Goal: Task Accomplishment & Management: Use online tool/utility

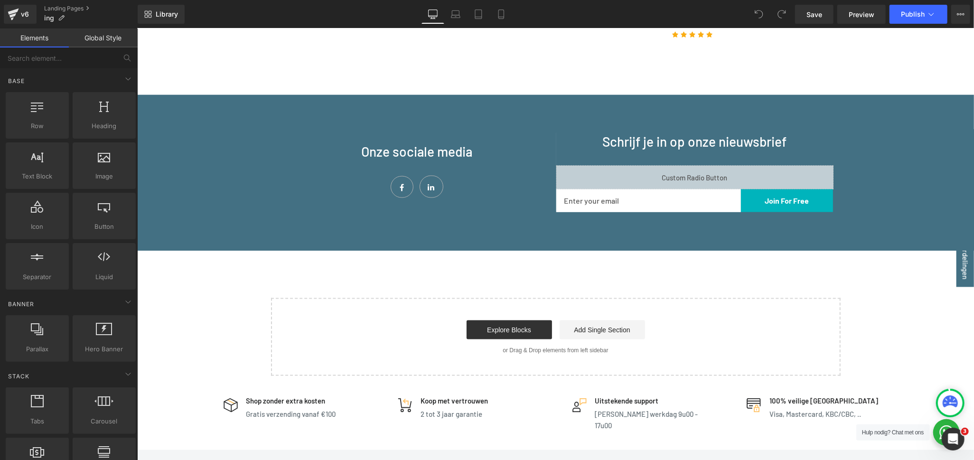
scroll to position [949, 0]
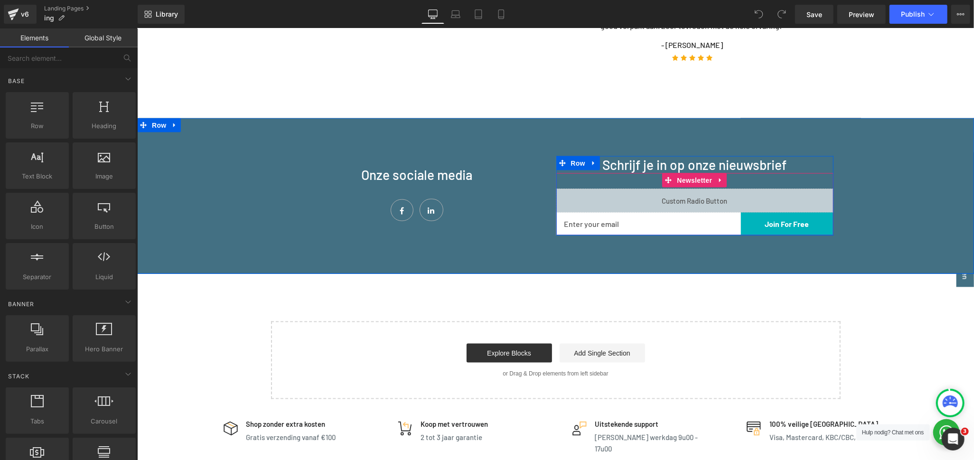
click at [700, 188] on div "Liquid" at bounding box center [694, 200] width 277 height 24
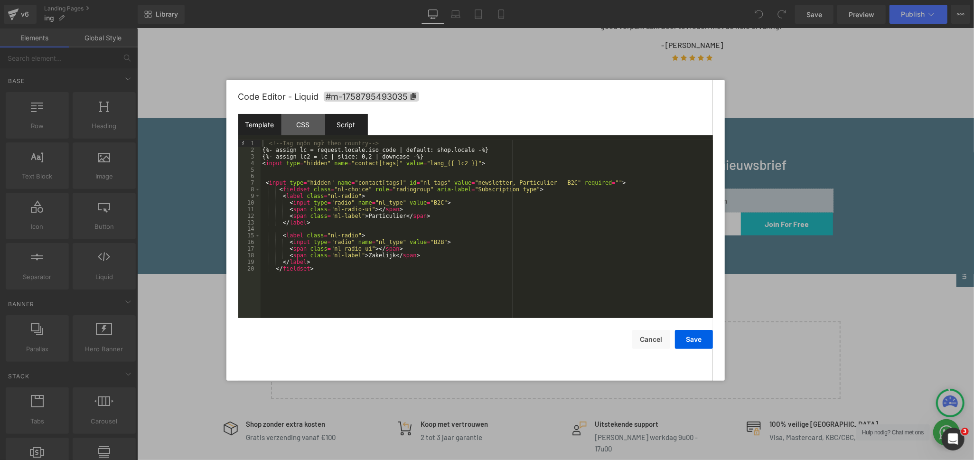
click at [353, 127] on div "Script" at bounding box center [346, 124] width 43 height 21
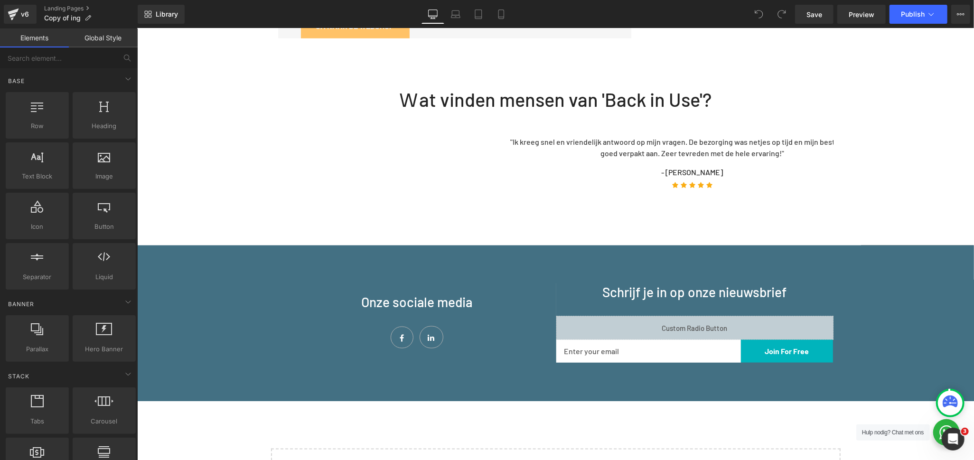
scroll to position [843, 0]
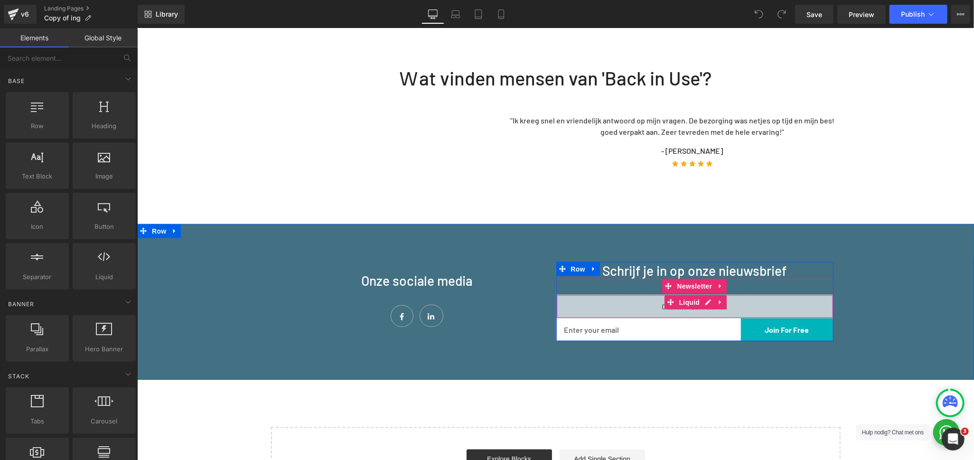
click at [624, 294] on div "Liquid" at bounding box center [694, 306] width 277 height 24
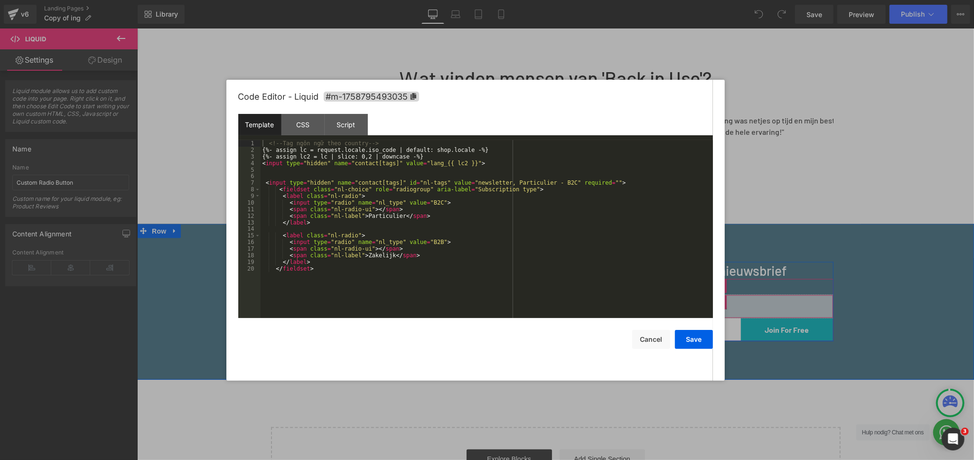
click at [699, 294] on div "Liquid" at bounding box center [694, 306] width 277 height 24
click at [350, 121] on div "Script" at bounding box center [346, 124] width 43 height 21
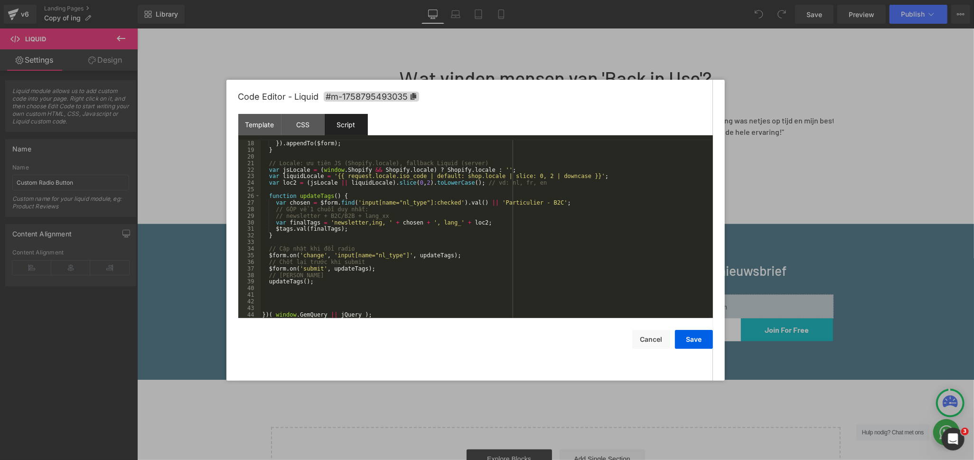
scroll to position [0, 0]
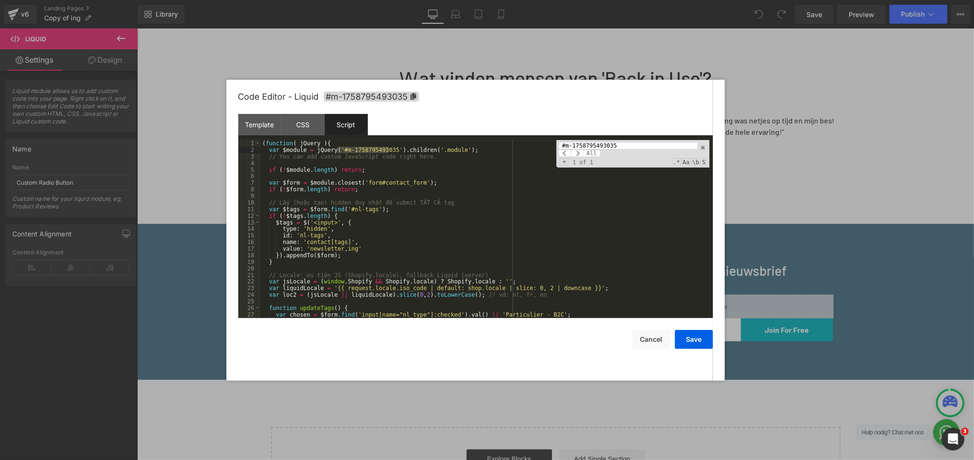
drag, startPoint x: 338, startPoint y: 151, endPoint x: 388, endPoint y: 149, distance: 49.4
click at [388, 149] on div "( function ( jQuery ) { var $module = jQuery ( '#m-1758795493035' ) . children …" at bounding box center [485, 235] width 449 height 191
click at [820, 56] on div at bounding box center [487, 230] width 974 height 460
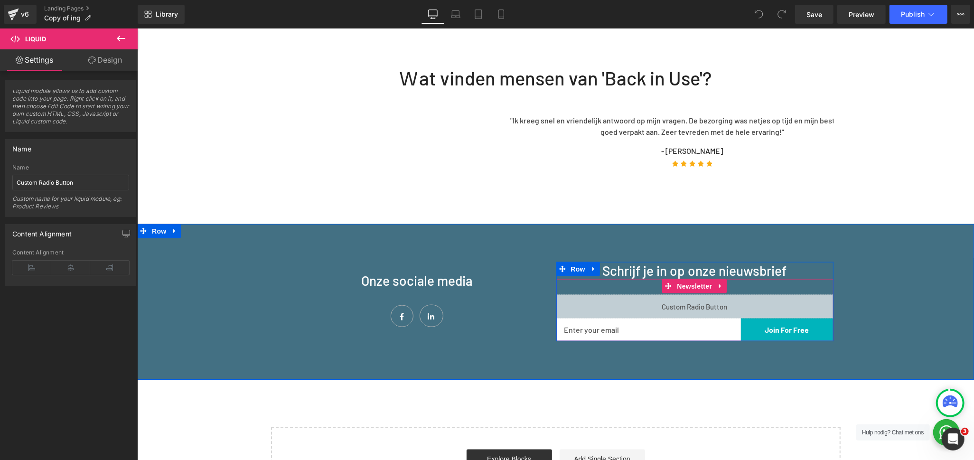
click at [702, 299] on icon at bounding box center [704, 302] width 5 height 6
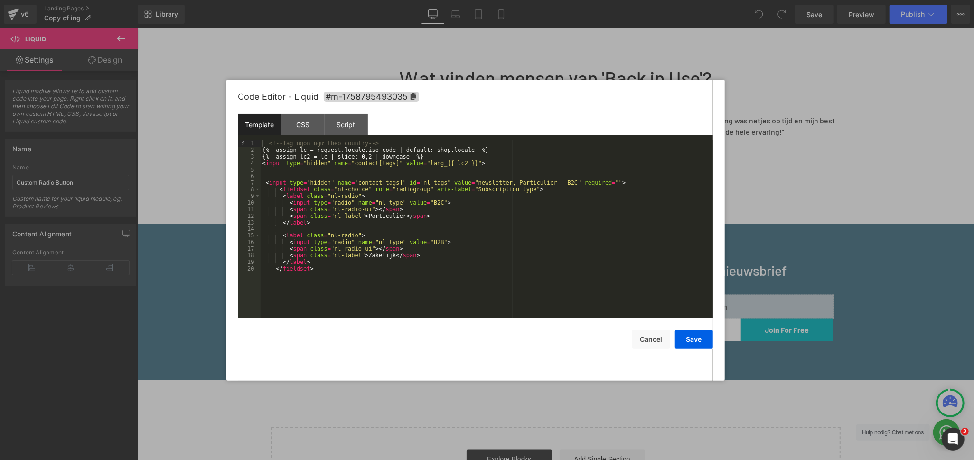
click at [527, 234] on div "<!-- Tag ngôn ngữ theo country --> {%- assign lc = request.locale.iso_code | de…" at bounding box center [487, 235] width 452 height 191
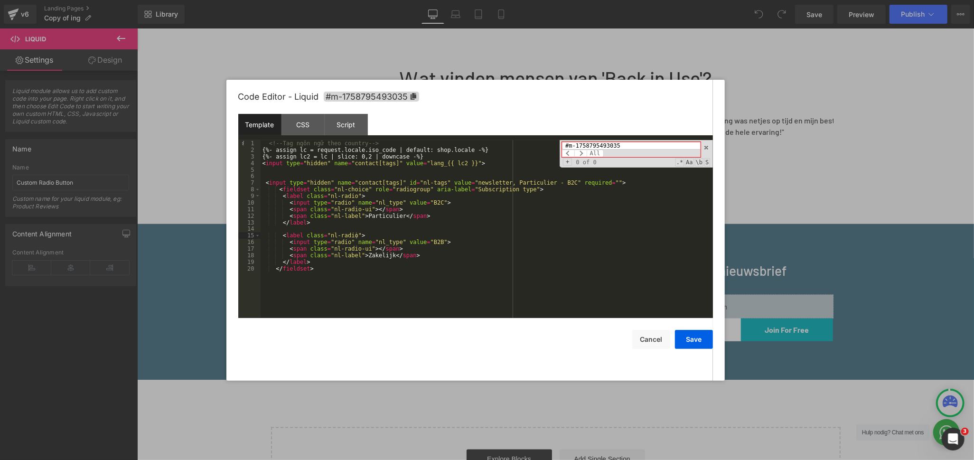
click at [566, 145] on input "#m-1758795493035" at bounding box center [631, 146] width 138 height 8
type input "#m-1758795493035"
click at [347, 124] on div "Script" at bounding box center [346, 124] width 43 height 21
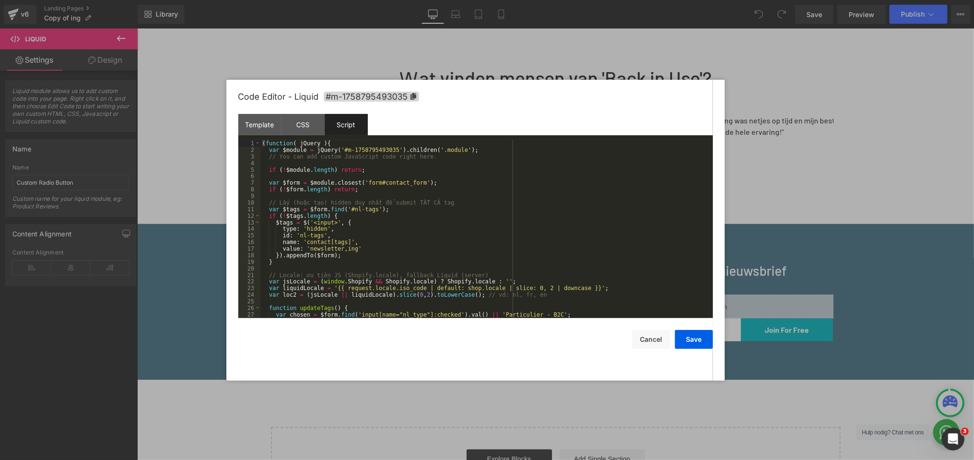
click at [509, 199] on div "( function ( jQuery ) { var $module = jQuery ( '#m-1758795493035' ) . children …" at bounding box center [485, 235] width 449 height 191
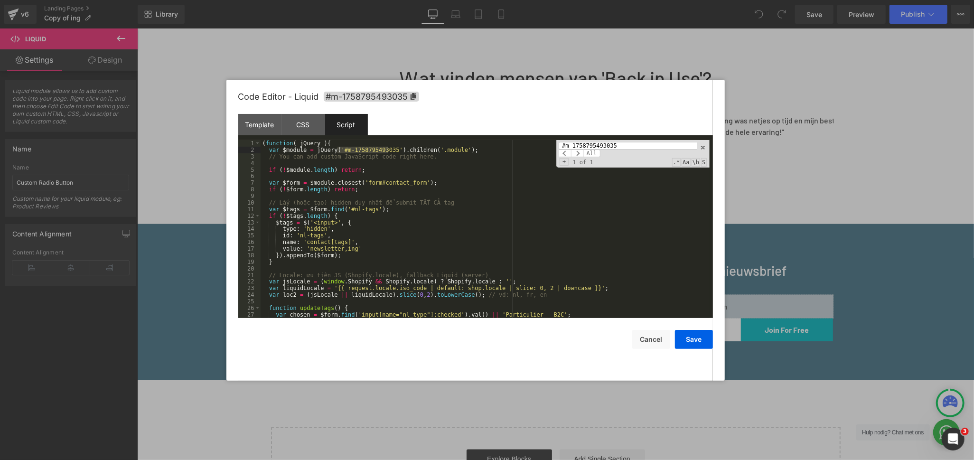
click at [626, 145] on input "#m-1758795493035" at bounding box center [628, 146] width 138 height 8
type input "#m-1758795493035"
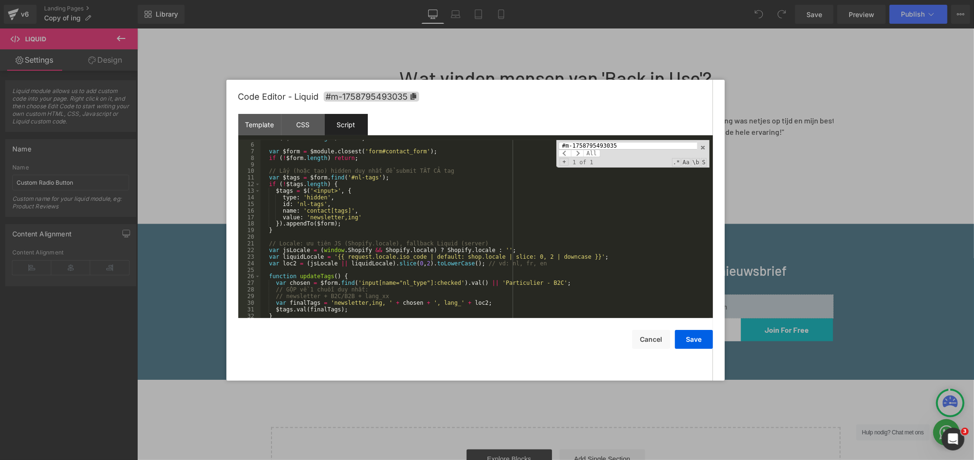
scroll to position [63, 0]
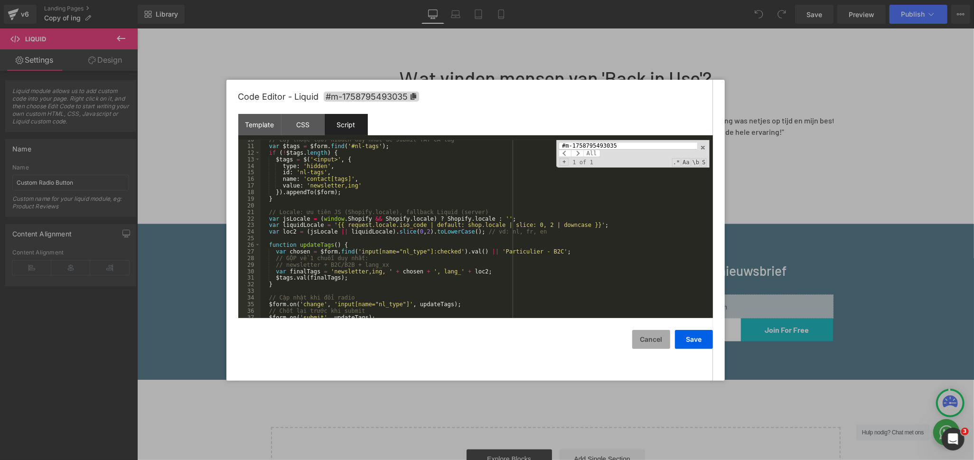
click at [658, 334] on button "Cancel" at bounding box center [651, 339] width 38 height 19
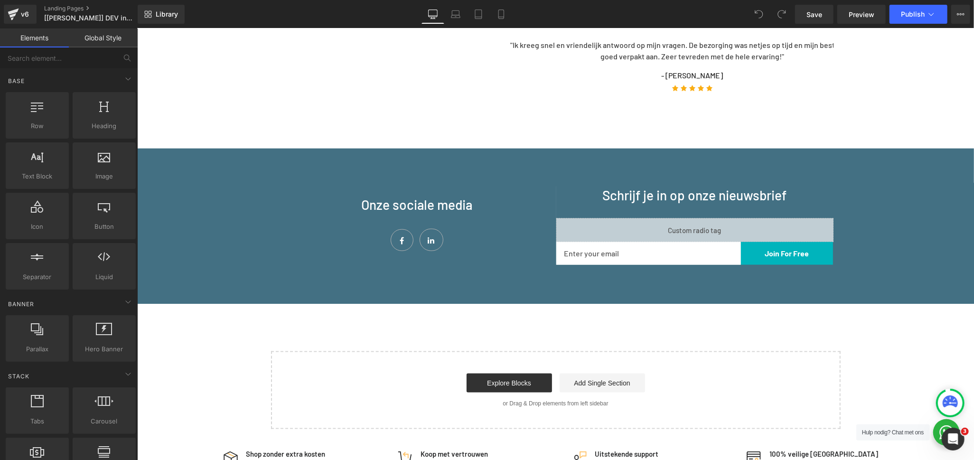
scroll to position [896, 0]
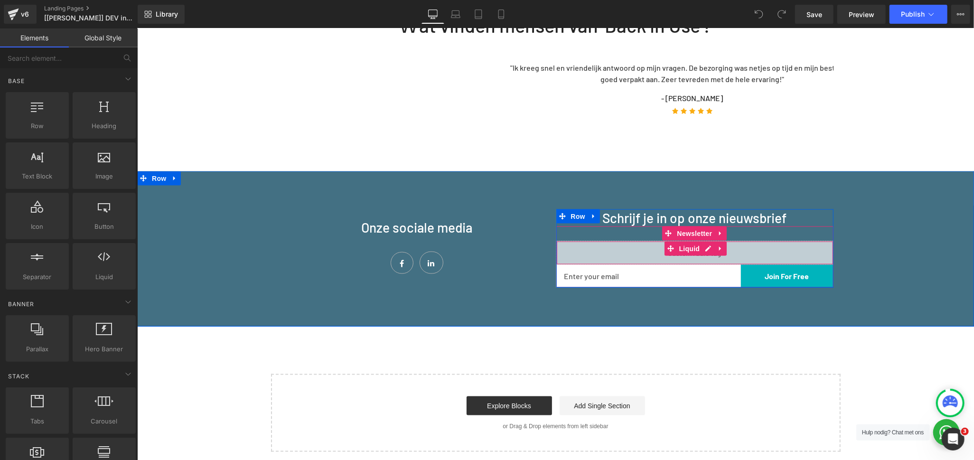
click at [627, 241] on div "Liquid" at bounding box center [694, 253] width 277 height 24
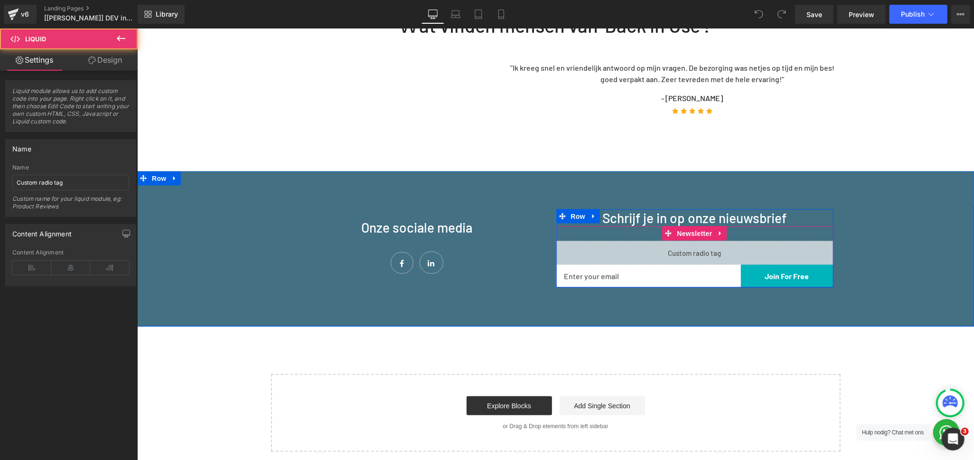
click at [700, 241] on div "Liquid" at bounding box center [694, 253] width 277 height 24
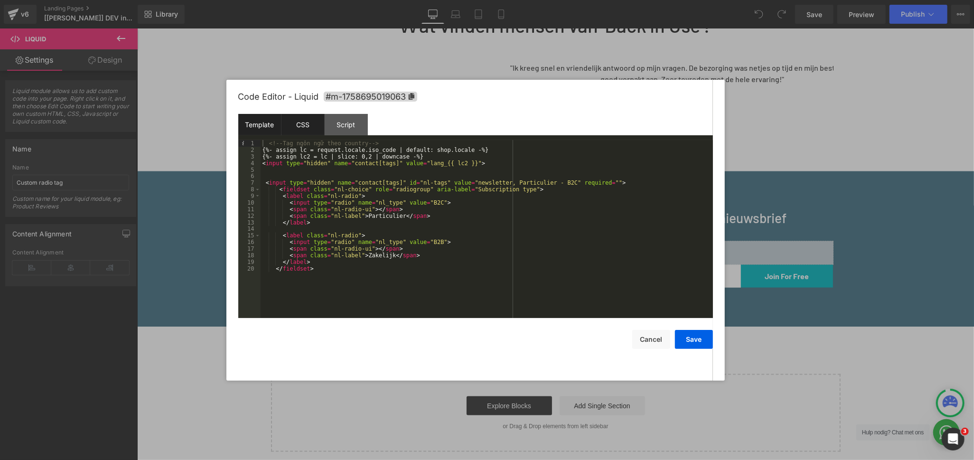
click at [310, 130] on div "CSS" at bounding box center [302, 124] width 43 height 21
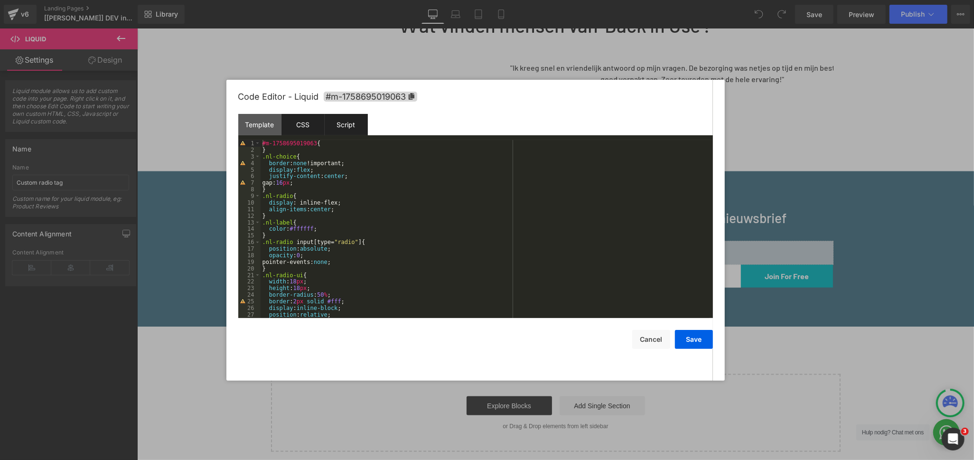
click at [355, 123] on div "Script" at bounding box center [346, 124] width 43 height 21
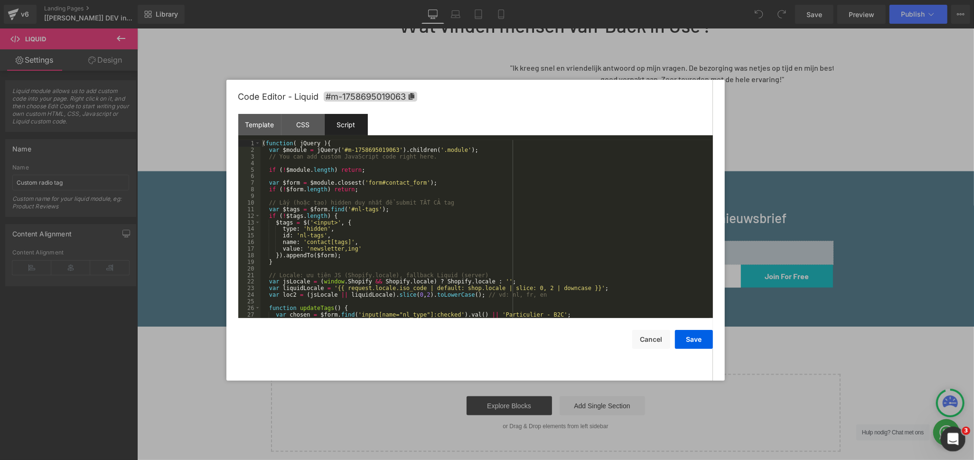
click at [955, 436] on icon "Open Intercom Messenger" at bounding box center [952, 438] width 16 height 16
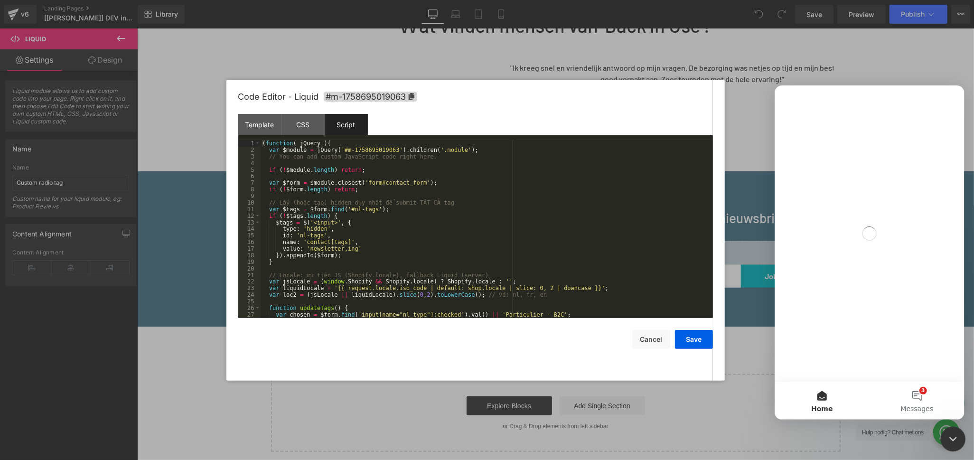
scroll to position [0, 0]
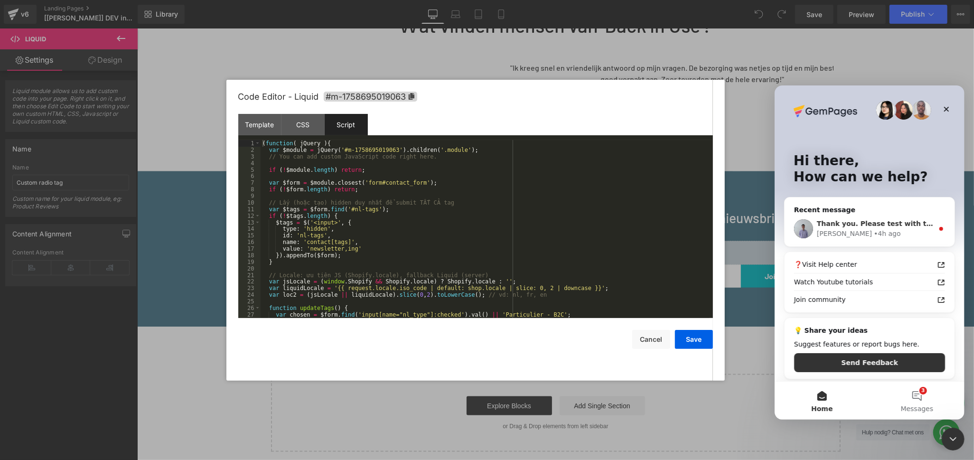
click at [908, 216] on div "Thank you. Please test with the form again. I hope everything works for you now…" at bounding box center [869, 228] width 170 height 35
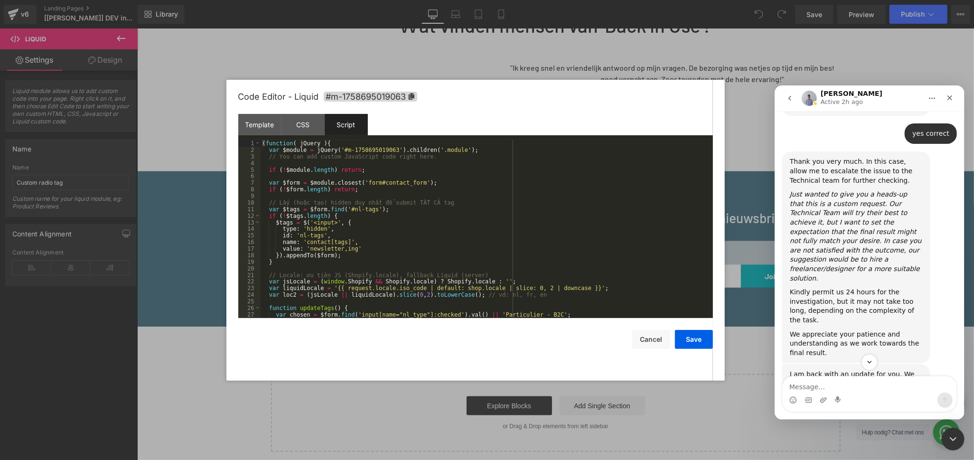
scroll to position [2543, 0]
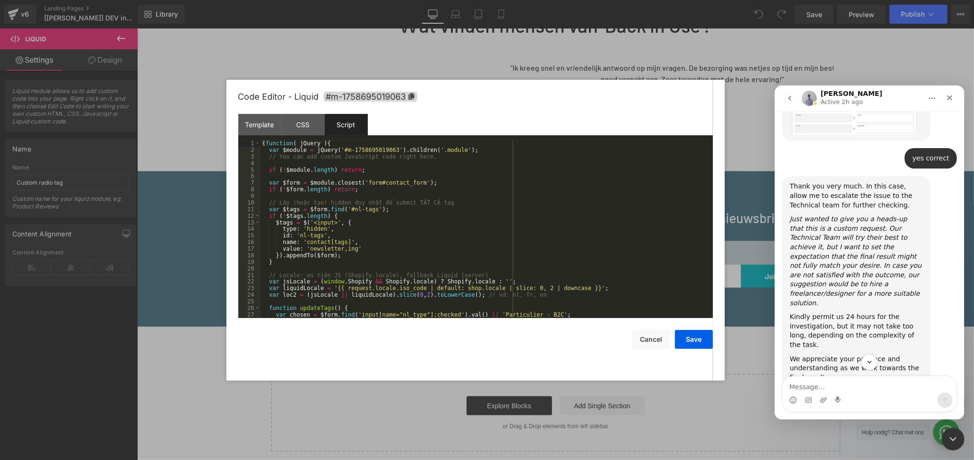
click at [848, 422] on img "Nathan says…" at bounding box center [852, 450] width 127 height 57
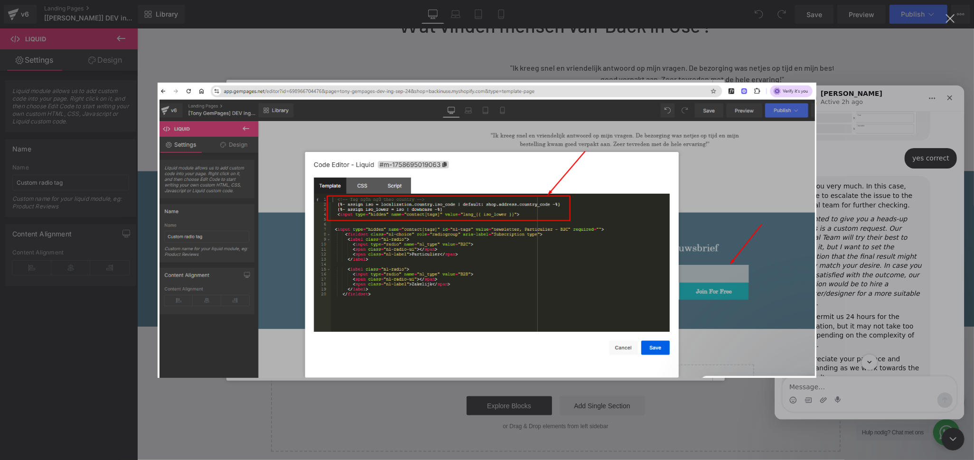
click at [693, 252] on img "Close" at bounding box center [487, 230] width 659 height 295
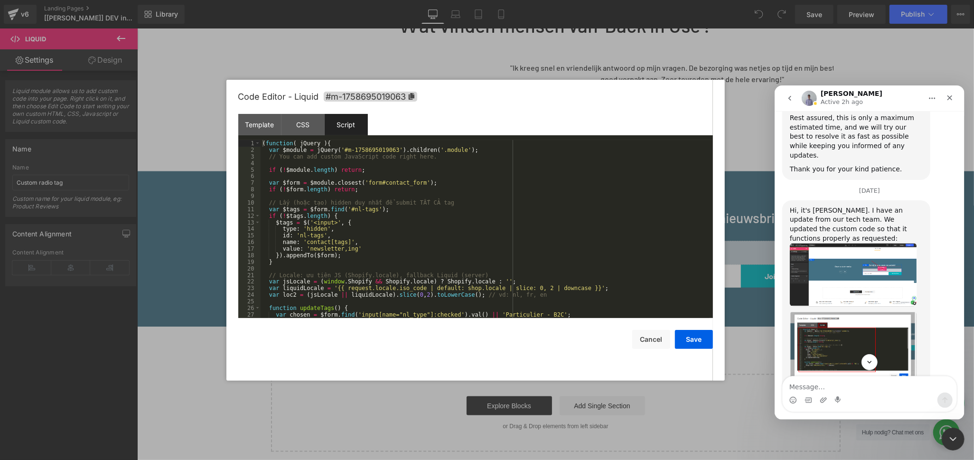
scroll to position [1014, 0]
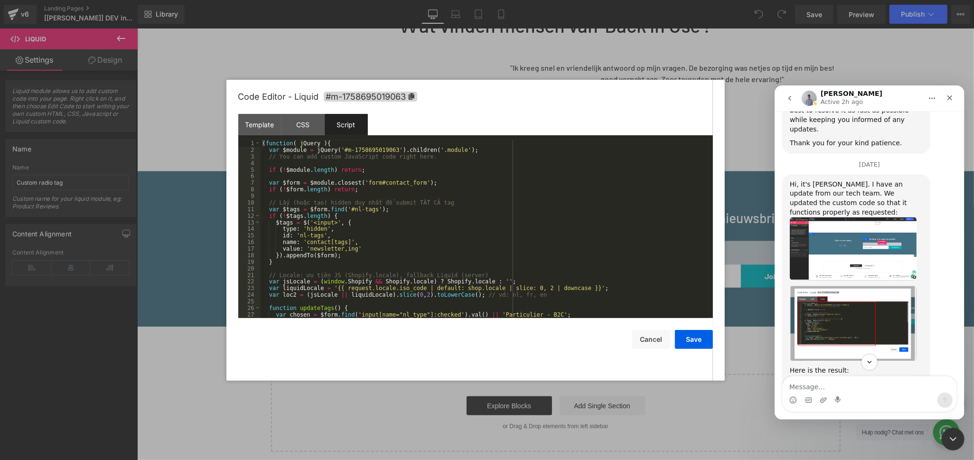
click at [854, 285] on img "Henry says…" at bounding box center [852, 323] width 127 height 76
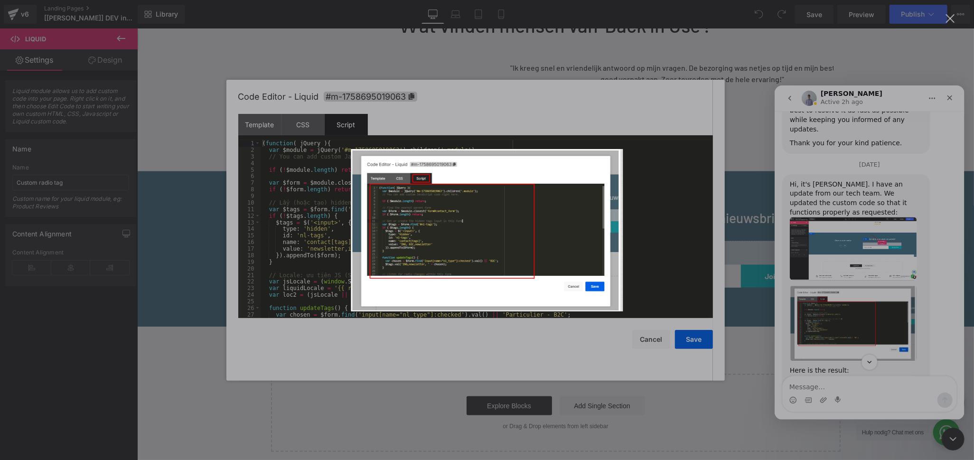
click at [586, 201] on img "Close" at bounding box center [487, 230] width 272 height 162
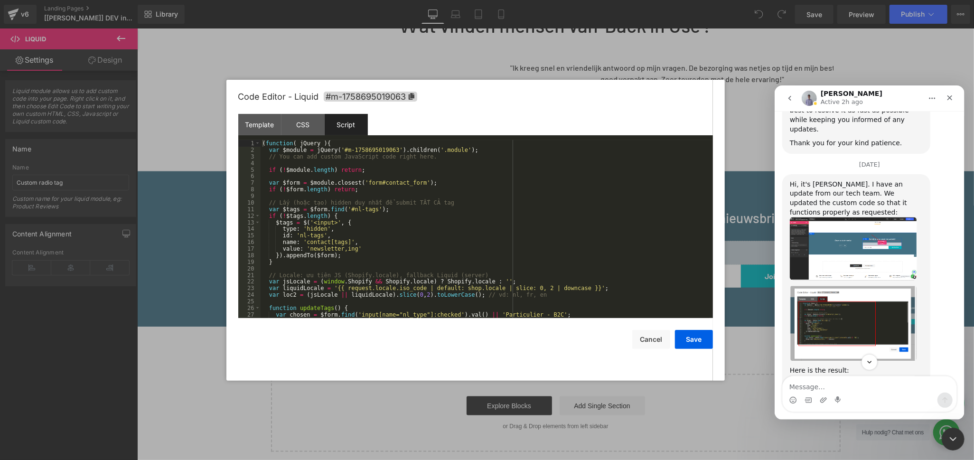
click at [839, 285] on img "Henry says…" at bounding box center [852, 323] width 127 height 76
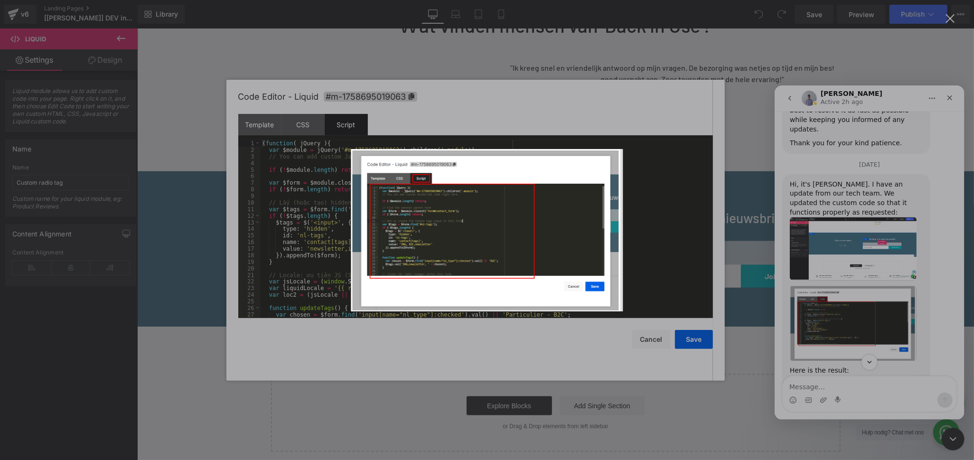
click at [661, 217] on div "Intercom messenger" at bounding box center [487, 230] width 974 height 460
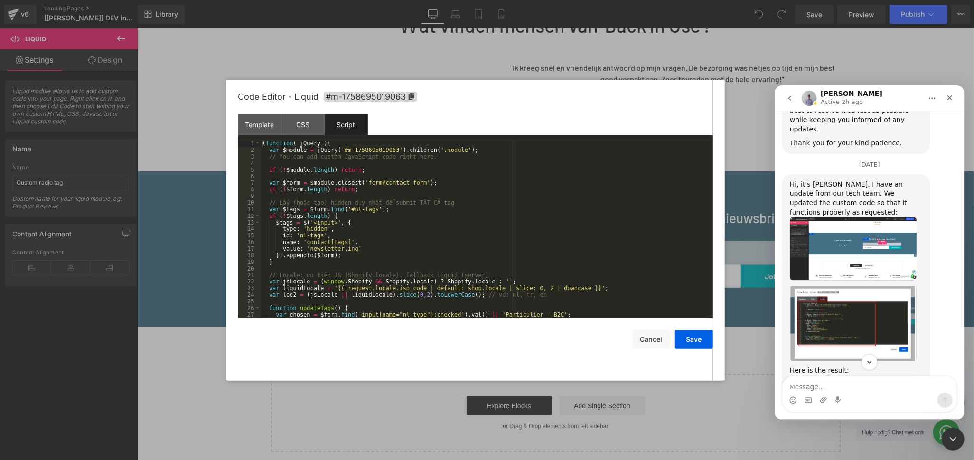
click at [256, 118] on div at bounding box center [487, 215] width 974 height 431
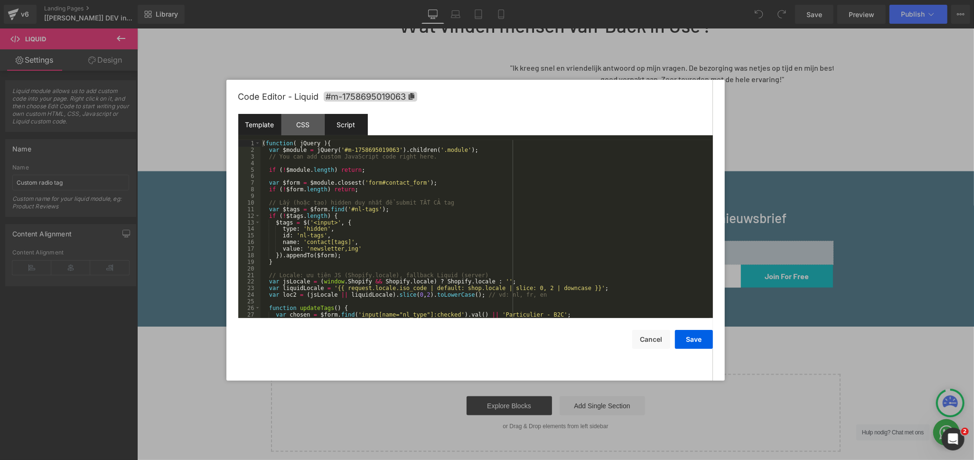
click at [255, 122] on div "Template" at bounding box center [259, 124] width 43 height 21
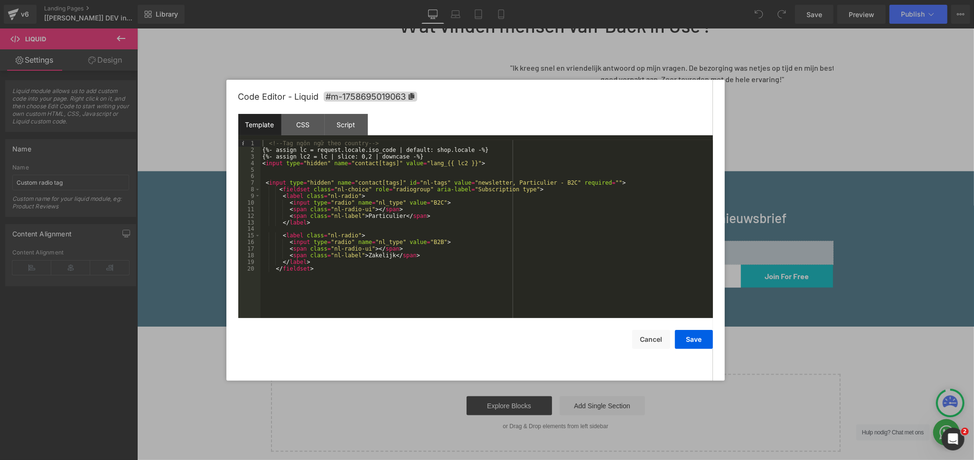
scroll to position [3861, 0]
click at [356, 131] on div "Script" at bounding box center [346, 124] width 43 height 21
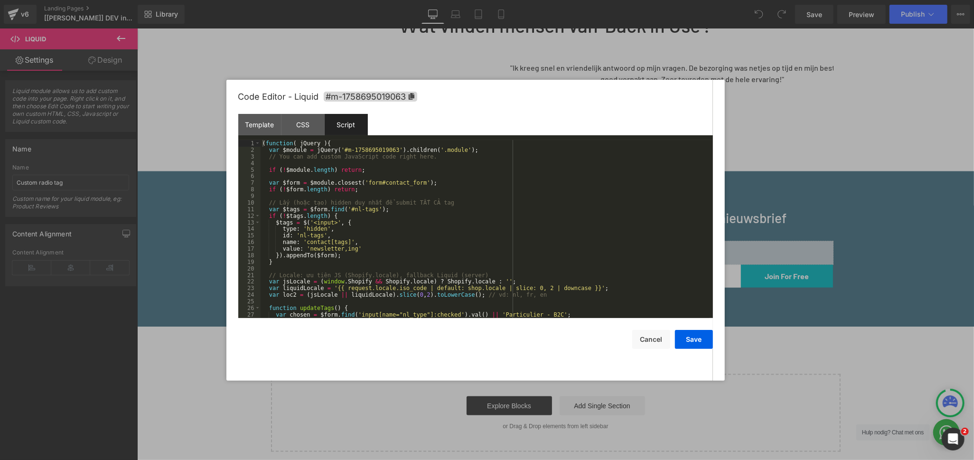
scroll to position [112, 0]
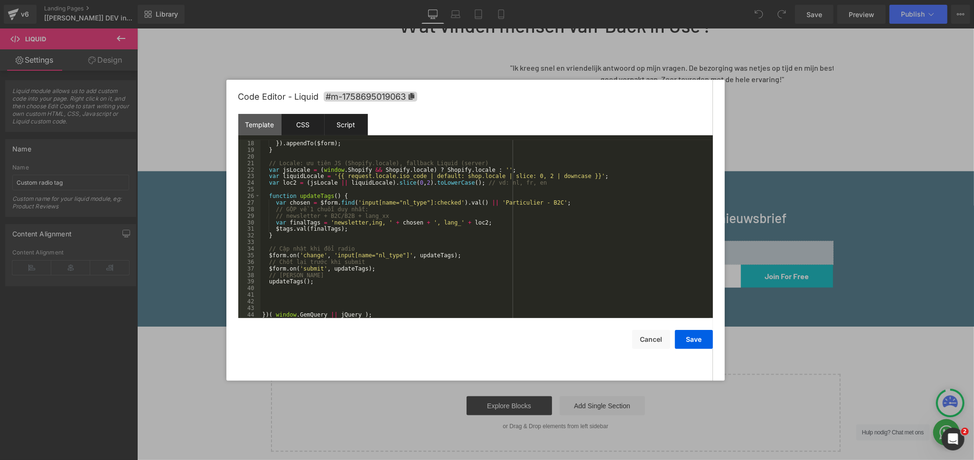
click at [292, 125] on div "CSS" at bounding box center [302, 124] width 43 height 21
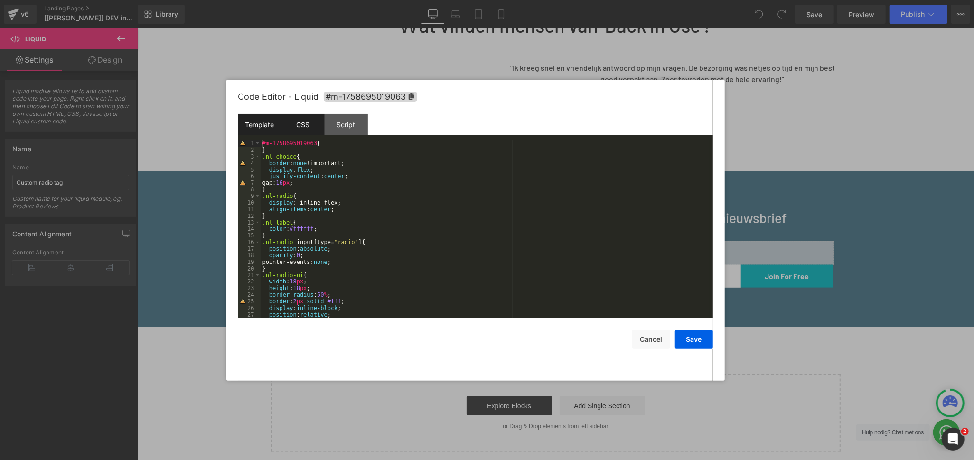
click at [268, 125] on div "Template" at bounding box center [259, 124] width 43 height 21
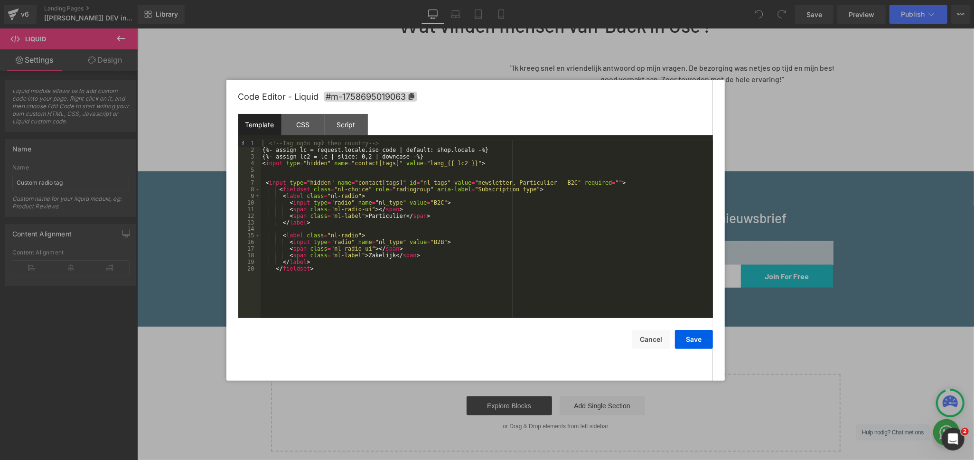
click at [552, 233] on div "<!-- Tag ngôn ngữ theo country --> {%- assign lc = request.locale.iso_code | de…" at bounding box center [487, 235] width 452 height 191
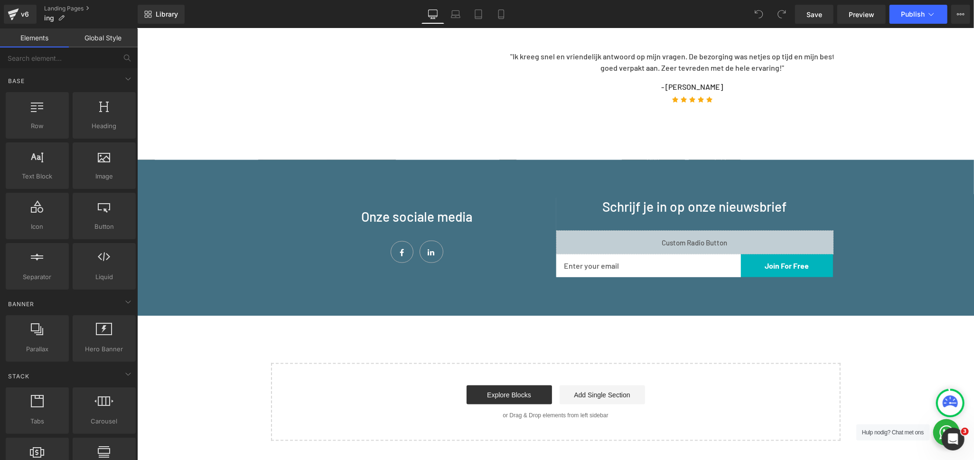
scroll to position [896, 0]
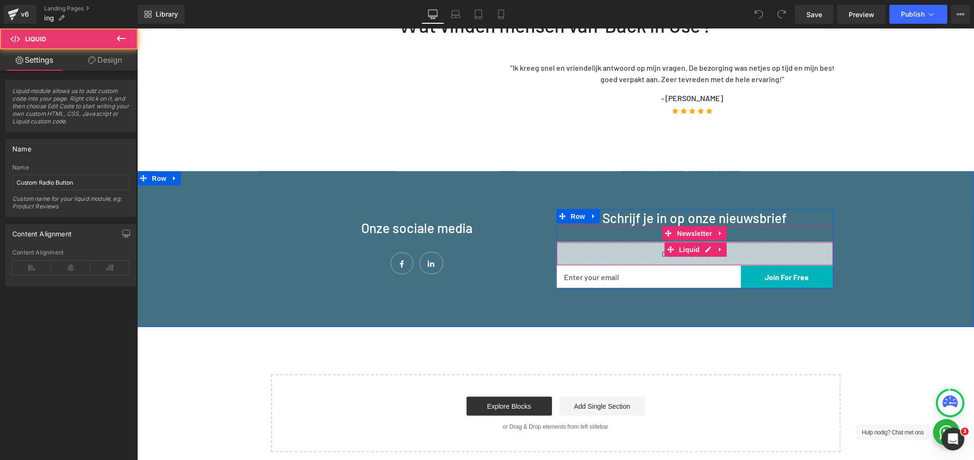
click at [628, 242] on div "Liquid" at bounding box center [694, 254] width 277 height 24
click at [703, 242] on div "Liquid" at bounding box center [694, 254] width 277 height 24
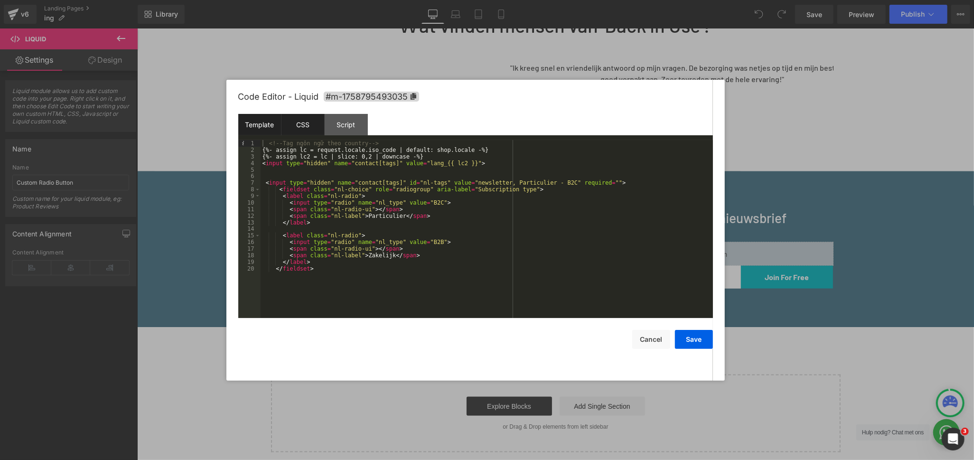
click at [299, 130] on div "CSS" at bounding box center [302, 124] width 43 height 21
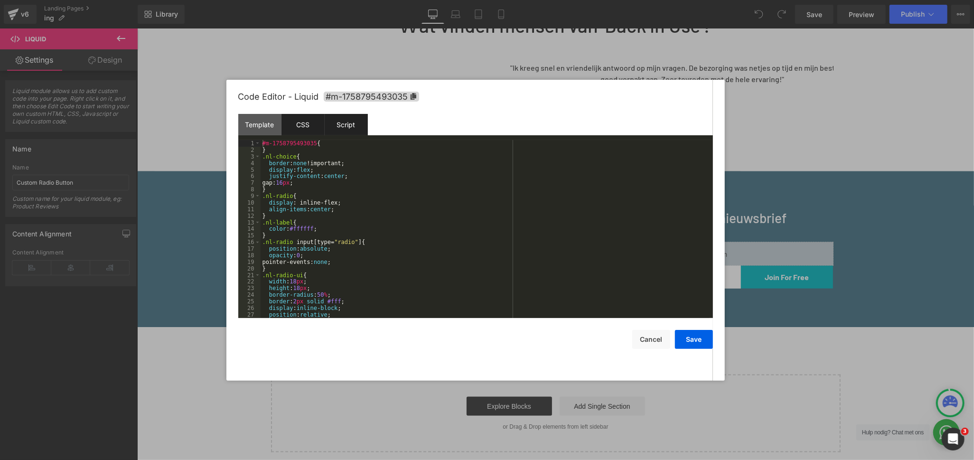
click at [337, 122] on div "Script" at bounding box center [346, 124] width 43 height 21
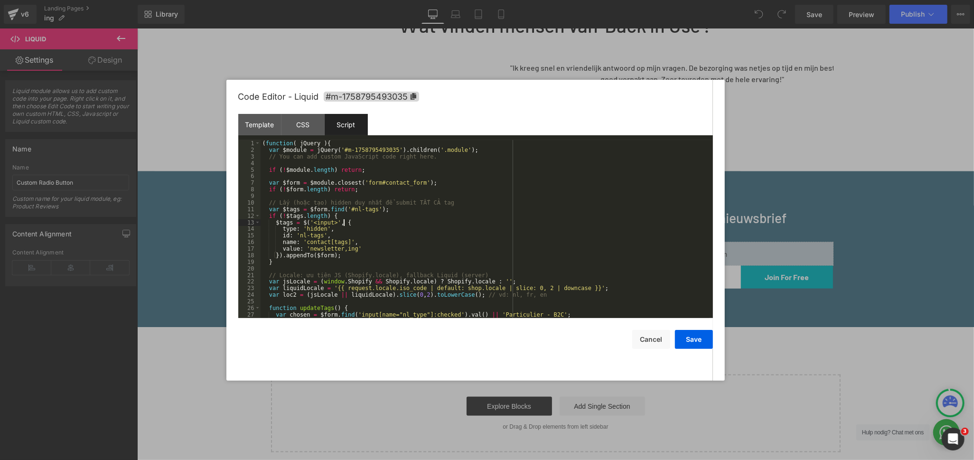
click at [570, 219] on div "( function ( jQuery ) { var $module = jQuery ( '#m-1758795493035' ) . children …" at bounding box center [485, 235] width 449 height 191
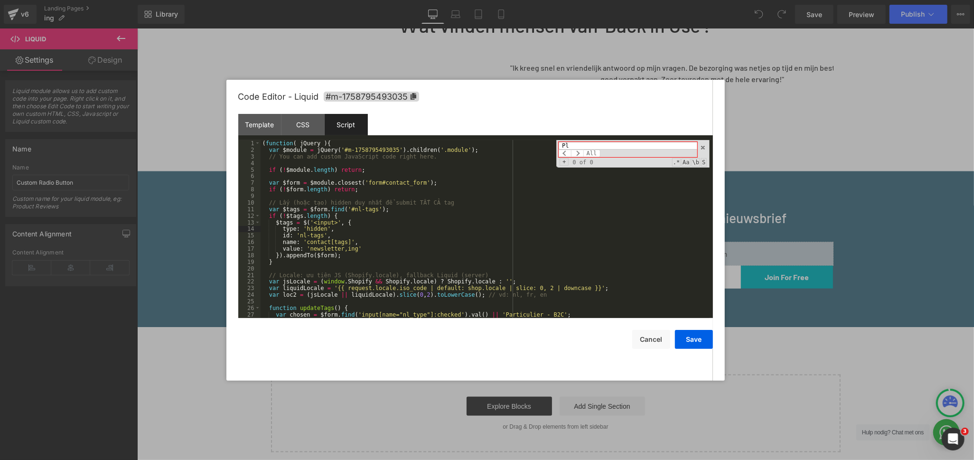
type input "P"
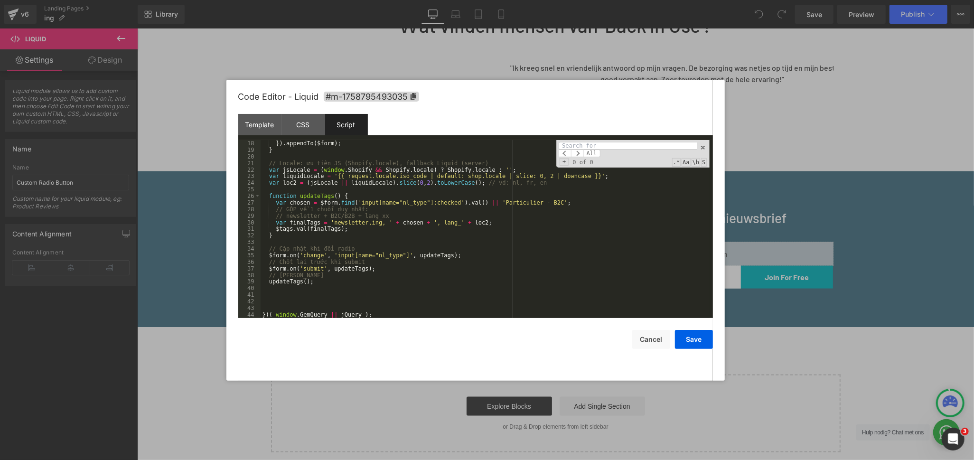
scroll to position [112, 0]
